Goal: Task Accomplishment & Management: Complete application form

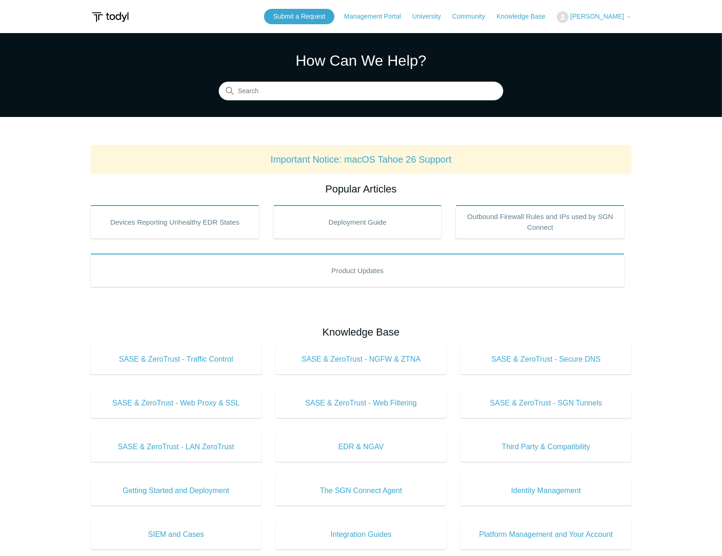
click at [620, 23] on div "Submit a Request Management Portal University Community Knowledge Base Alex Hou…" at bounding box center [447, 16] width 367 height 15
click at [616, 20] on span "[PERSON_NAME]" at bounding box center [600, 16] width 61 height 7
click at [597, 33] on link "My Support Requests" at bounding box center [602, 36] width 91 height 16
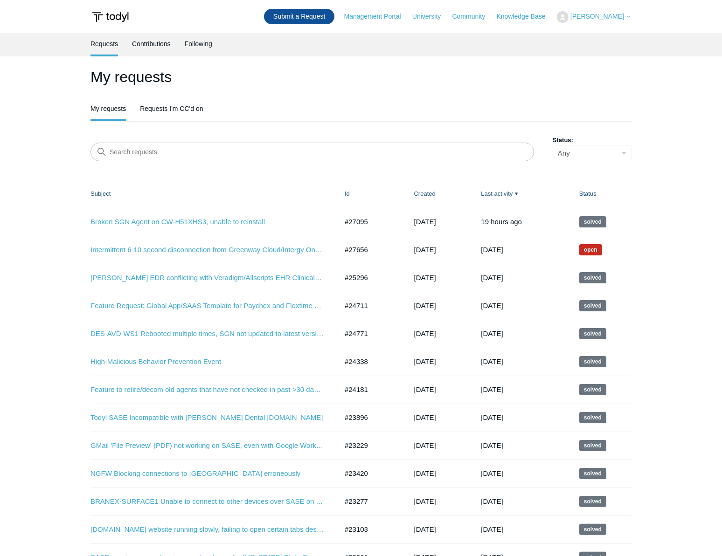
click at [310, 13] on link "Submit a Request" at bounding box center [299, 16] width 70 height 15
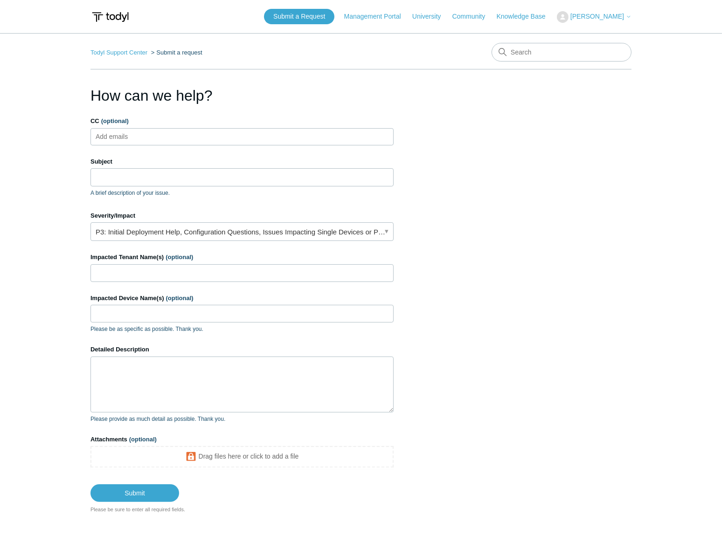
click at [241, 132] on ul "Add emails" at bounding box center [241, 136] width 303 height 17
drag, startPoint x: 243, startPoint y: 132, endPoint x: 273, endPoint y: 142, distance: 31.3
click at [243, 132] on ul "Add emails" at bounding box center [241, 136] width 303 height 17
click at [240, 134] on ul "Add emails" at bounding box center [241, 136] width 303 height 17
type input "[EMAIL_ADDRESS][DOMAIN_NAME]"
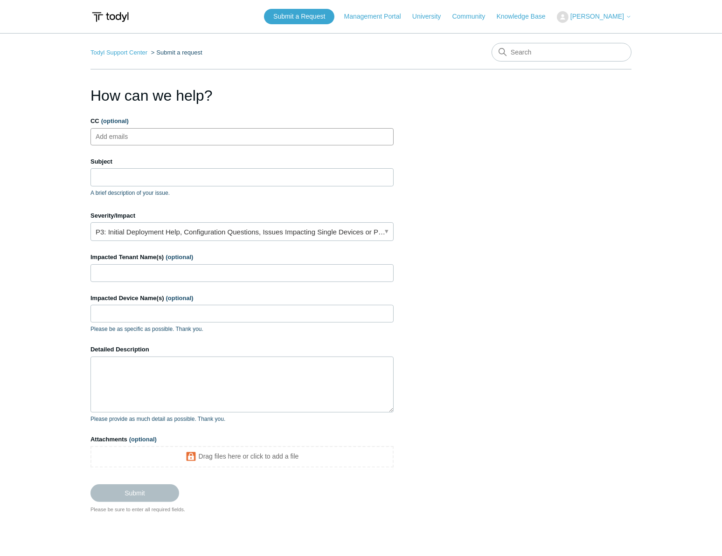
click at [423, 161] on section "How can we help? CC (optional) [EMAIL_ADDRESS][DOMAIN_NAME] Subject A brief des…" at bounding box center [360, 299] width 541 height 430
click at [270, 136] on ul "[EMAIL_ADDRESS][DOMAIN_NAME]" at bounding box center [241, 136] width 303 height 17
type input "[EMAIL_ADDRESS][DOMAIN_NAME]"
click at [273, 176] on input "Subject" at bounding box center [241, 177] width 303 height 18
click at [303, 175] on input "Subject" at bounding box center [241, 177] width 303 height 18
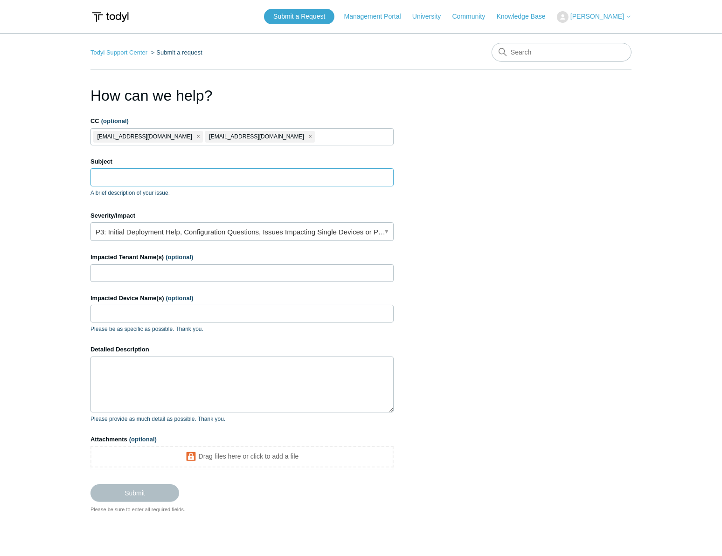
click at [302, 175] on input "Subject" at bounding box center [241, 177] width 303 height 18
click at [180, 173] on input "Subject" at bounding box center [241, 177] width 303 height 18
click at [229, 167] on div "Subject A brief description of your issue." at bounding box center [241, 177] width 303 height 40
click at [228, 180] on input "Subject" at bounding box center [241, 177] width 303 height 18
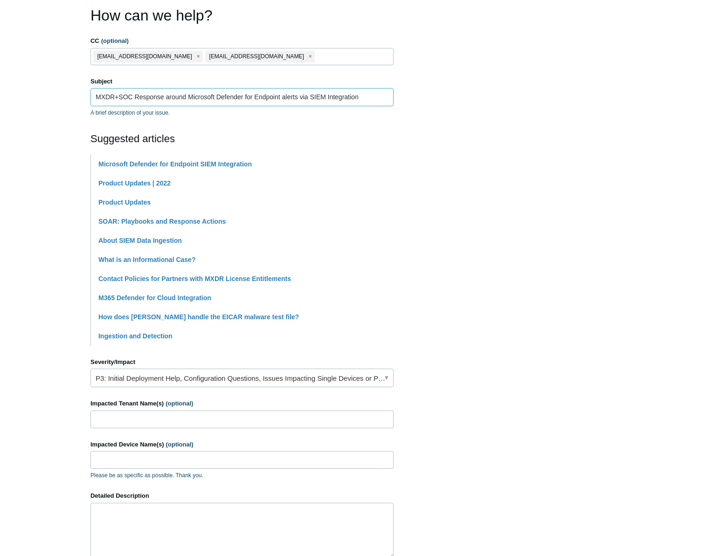
scroll to position [127, 0]
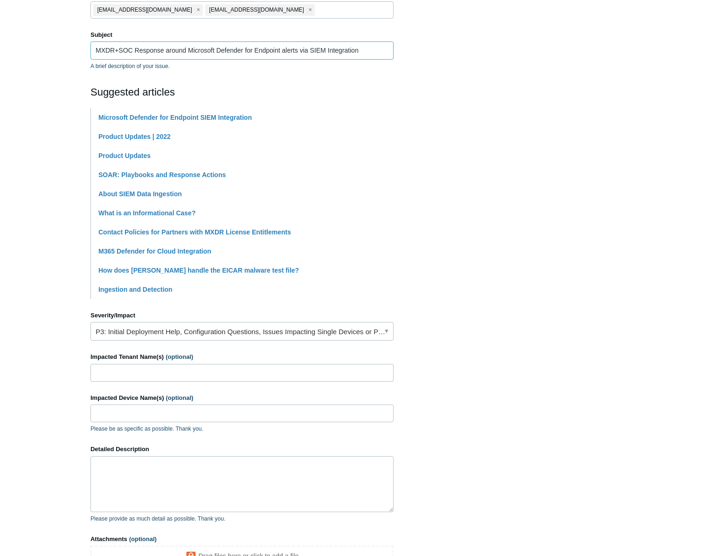
type input "MXDR+SOC Response around Microsoft Defender for Endpoint alerts via SIEM Integr…"
click at [174, 375] on input "Impacted Tenant Name(s) (optional)" at bounding box center [241, 373] width 303 height 18
type input "All"
type input "Any"
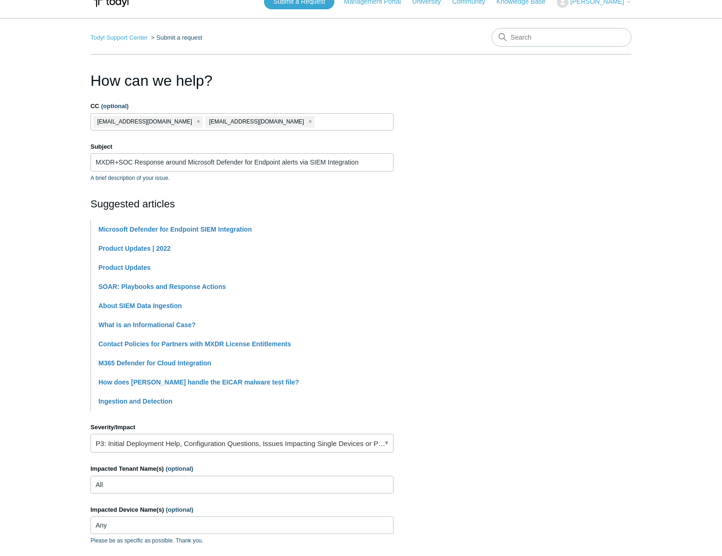
scroll to position [0, 0]
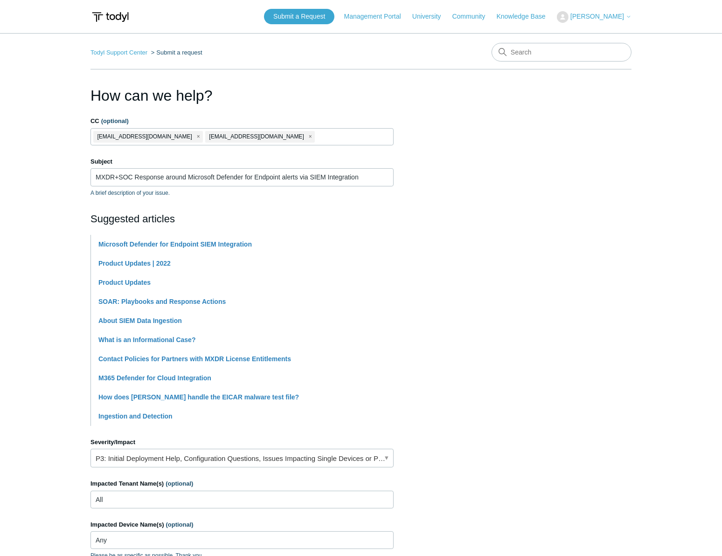
type textarea "Good evening support - we had more of a g"
click at [326, 135] on ul "[EMAIL_ADDRESS][DOMAIN_NAME] [EMAIL_ADDRESS][DOMAIN_NAME]" at bounding box center [241, 136] width 303 height 17
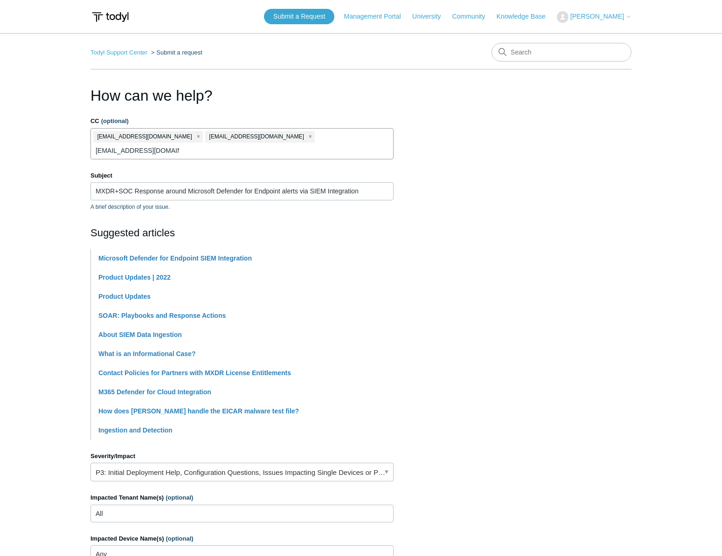
type input "[EMAIL_ADDRESS][DOMAIN_NAME]"
click at [418, 148] on section "How can we help? CC (optional) [EMAIL_ADDRESS][DOMAIN_NAME] [EMAIL_ADDRESS][DOM…" at bounding box center [360, 413] width 541 height 659
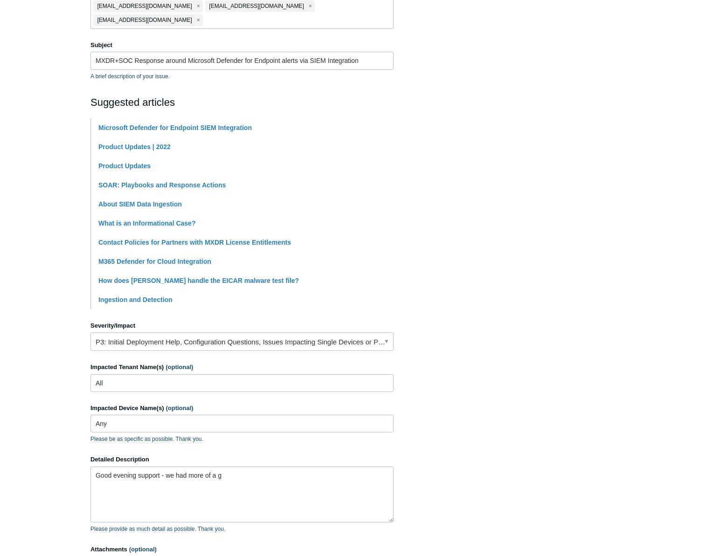
scroll to position [238, 0]
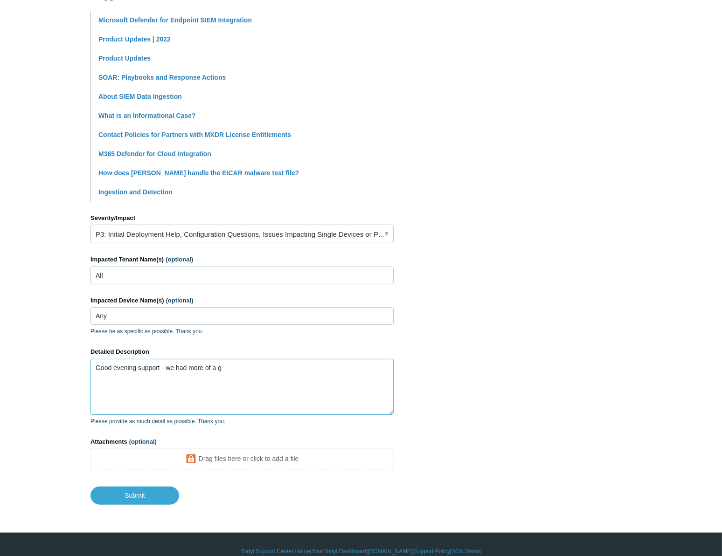
click at [300, 399] on textarea "Good evening support - we had more of a g" at bounding box center [241, 387] width 303 height 56
click at [248, 387] on textarea "Good evening support - we" at bounding box center [241, 387] width 303 height 56
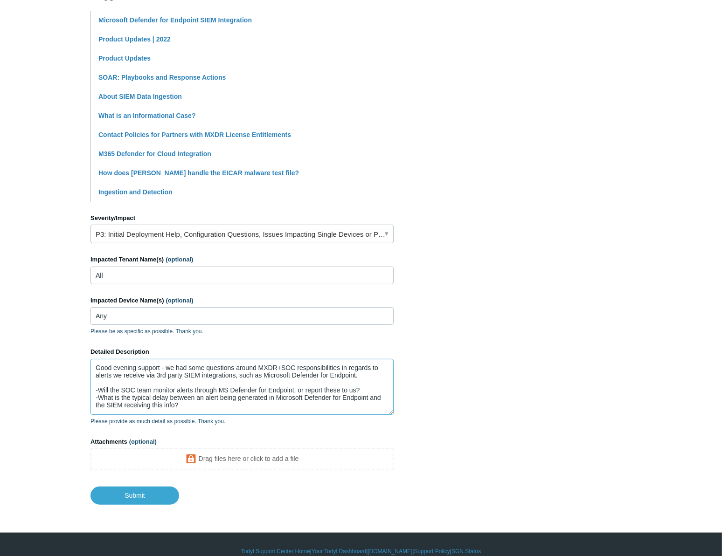
click at [376, 368] on textarea "Good evening support - we had some questions around MXDR+SOC responsibilities i…" at bounding box center [241, 387] width 303 height 56
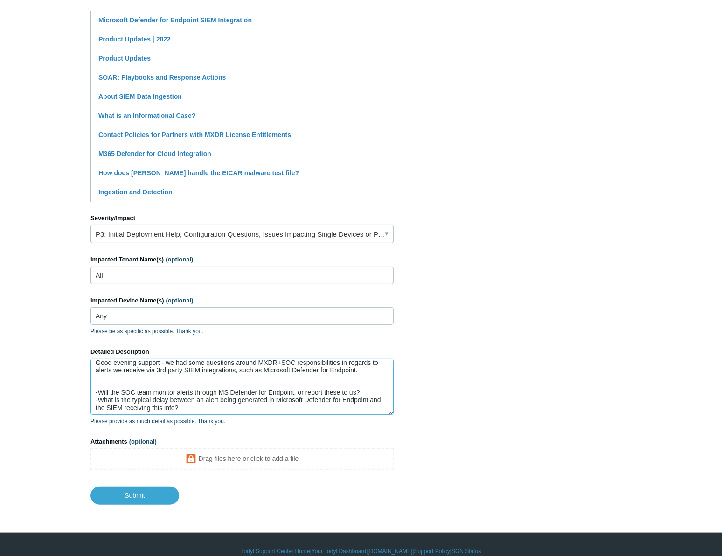
scroll to position [7, 0]
click at [269, 395] on textarea "Good evening support - we had some questions around MXDR+SOC responsibilities i…" at bounding box center [241, 387] width 303 height 56
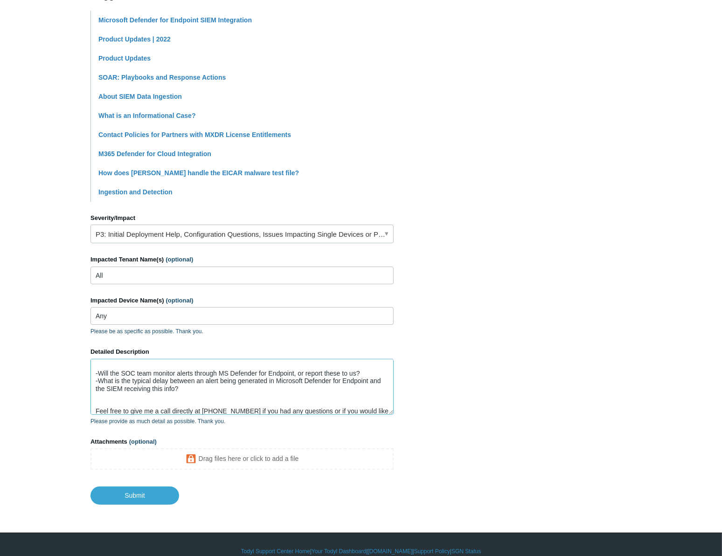
scroll to position [32, 0]
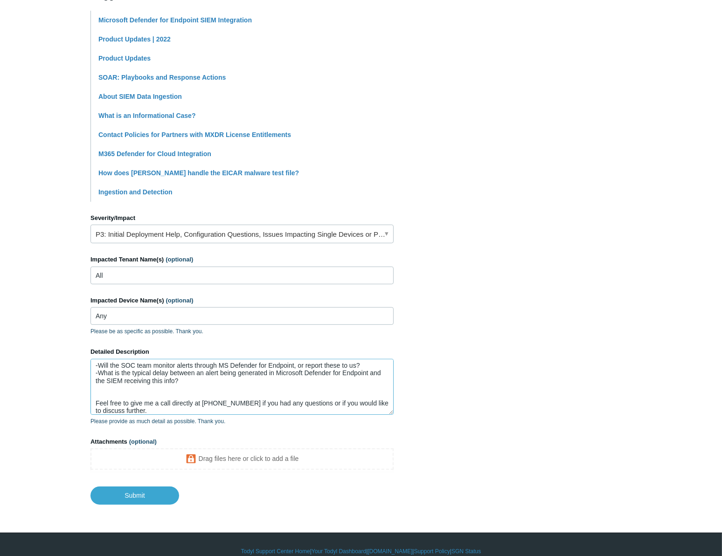
type textarea "Good evening support - we had some questions around MXDR+SOC responsibilities i…"
click at [582, 395] on section "How can we help? CC (optional) [EMAIL_ADDRESS][DOMAIN_NAME] [EMAIL_ADDRESS][DOM…" at bounding box center [360, 175] width 541 height 659
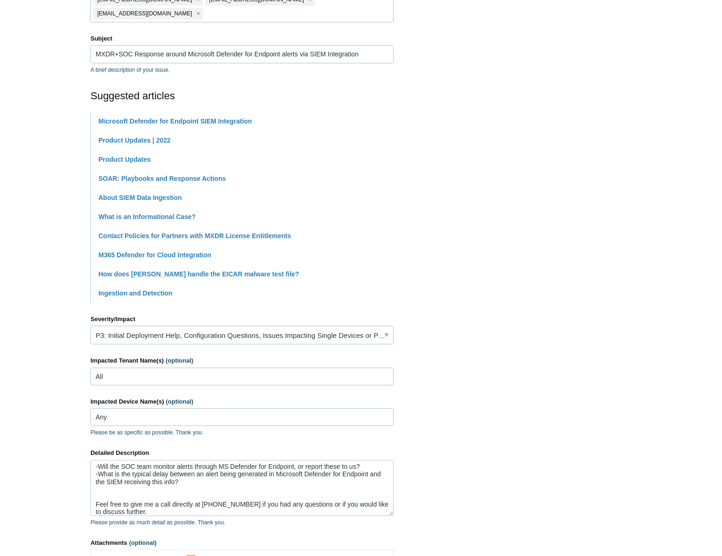
scroll to position [238, 0]
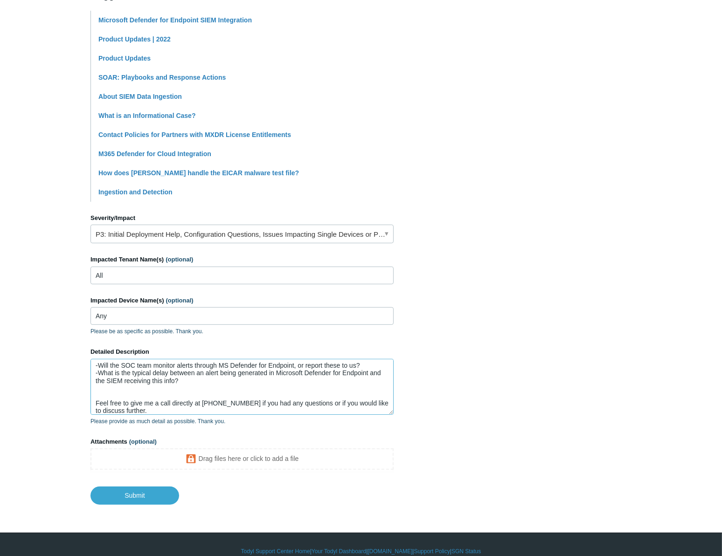
click at [267, 375] on textarea "Good evening support - we had some questions around MXDR+SOC responsibilities i…" at bounding box center [241, 387] width 303 height 56
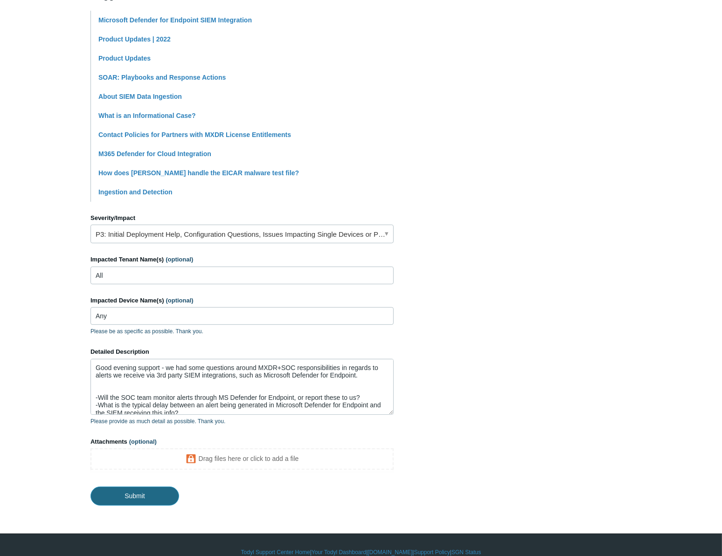
click at [144, 487] on input "Submit" at bounding box center [134, 496] width 89 height 19
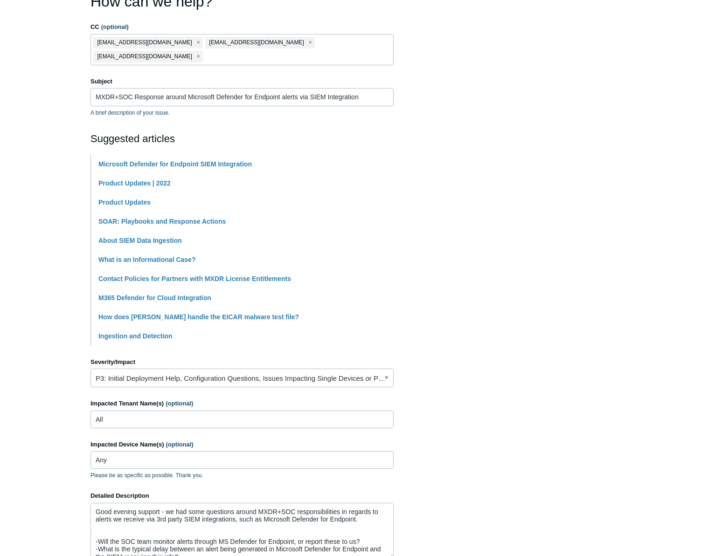
scroll to position [0, 0]
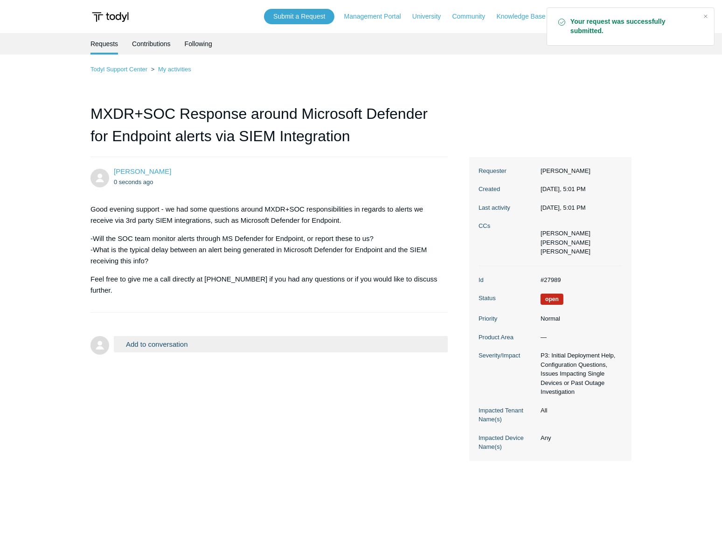
click at [277, 290] on p "Feel free to give me a call directly at (813)-644-3478 if you had any questions…" at bounding box center [264, 285] width 348 height 22
